Goal: Information Seeking & Learning: Learn about a topic

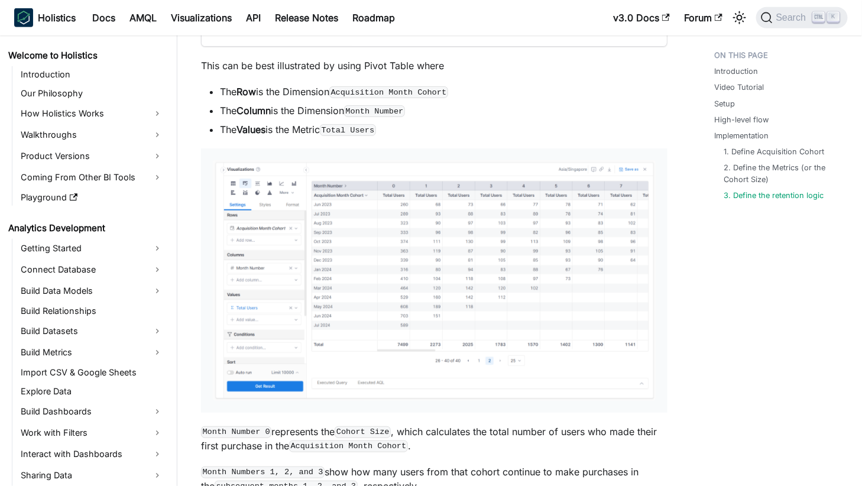
scroll to position [216, 0]
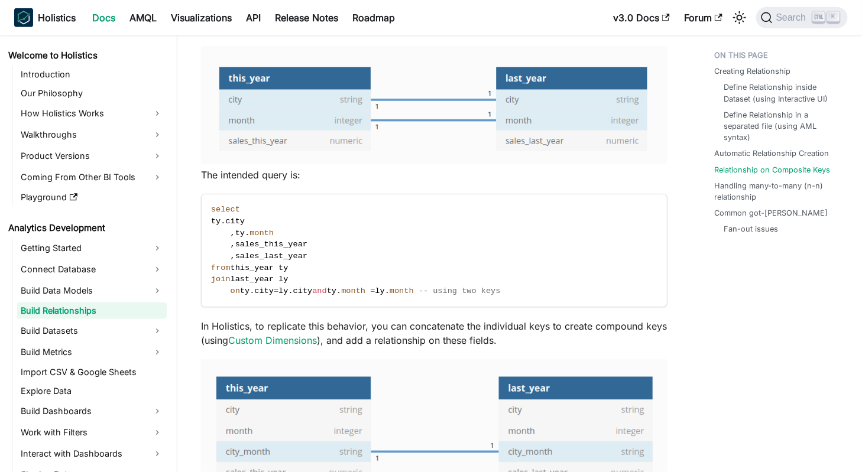
scroll to position [1833, 0]
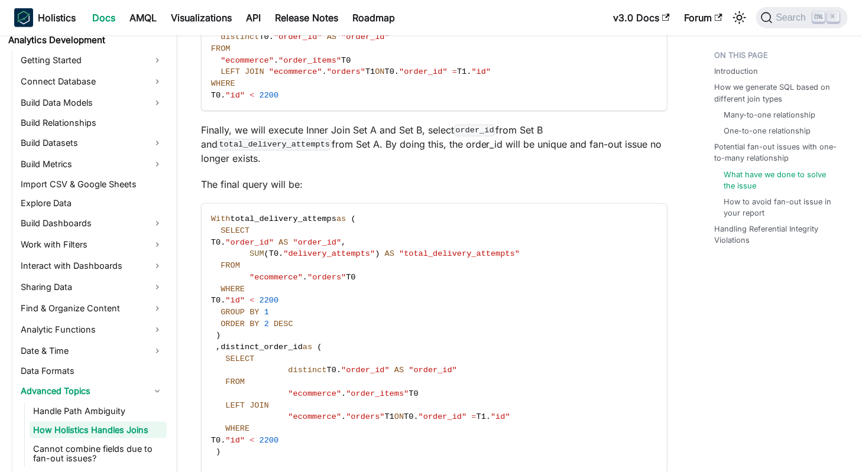
scroll to position [241, 0]
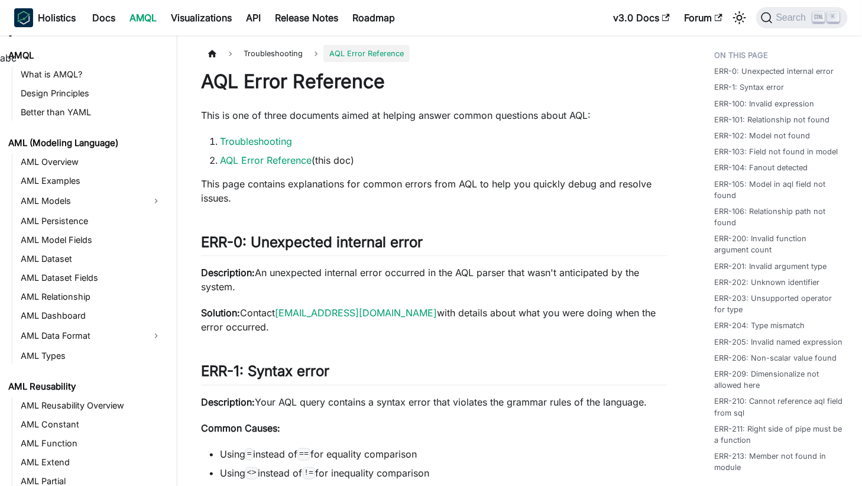
scroll to position [481, 0]
